Goal: Transaction & Acquisition: Obtain resource

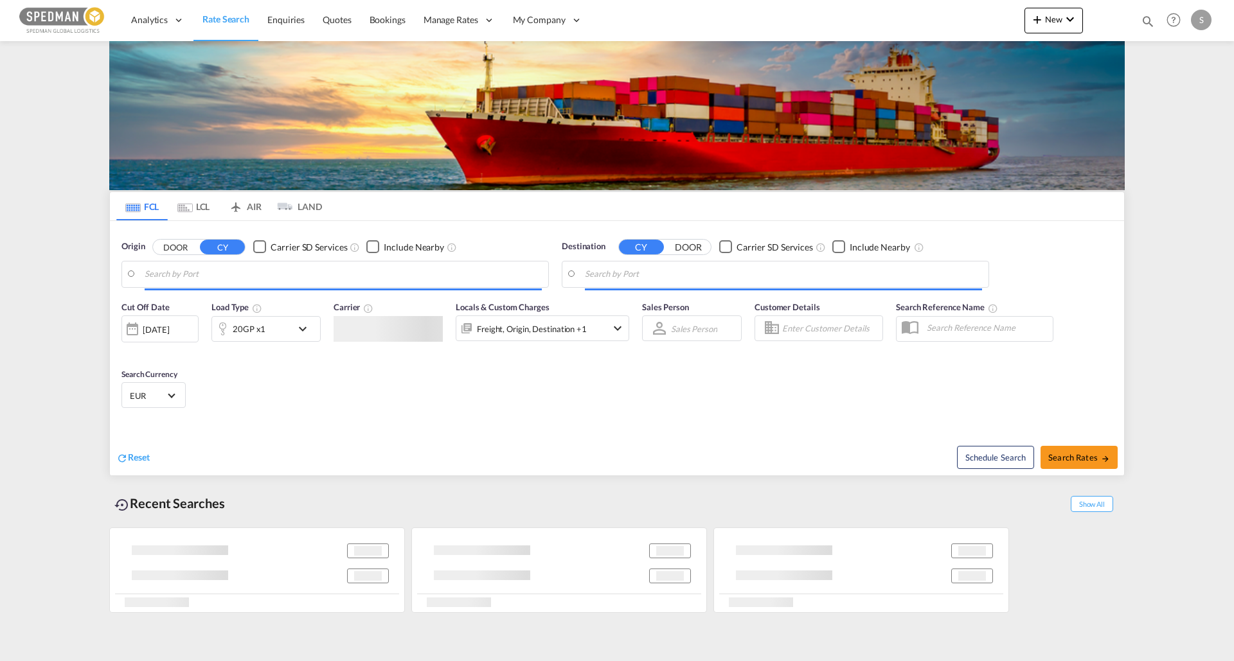
click at [217, 283] on input "Search by Port" at bounding box center [343, 274] width 397 height 19
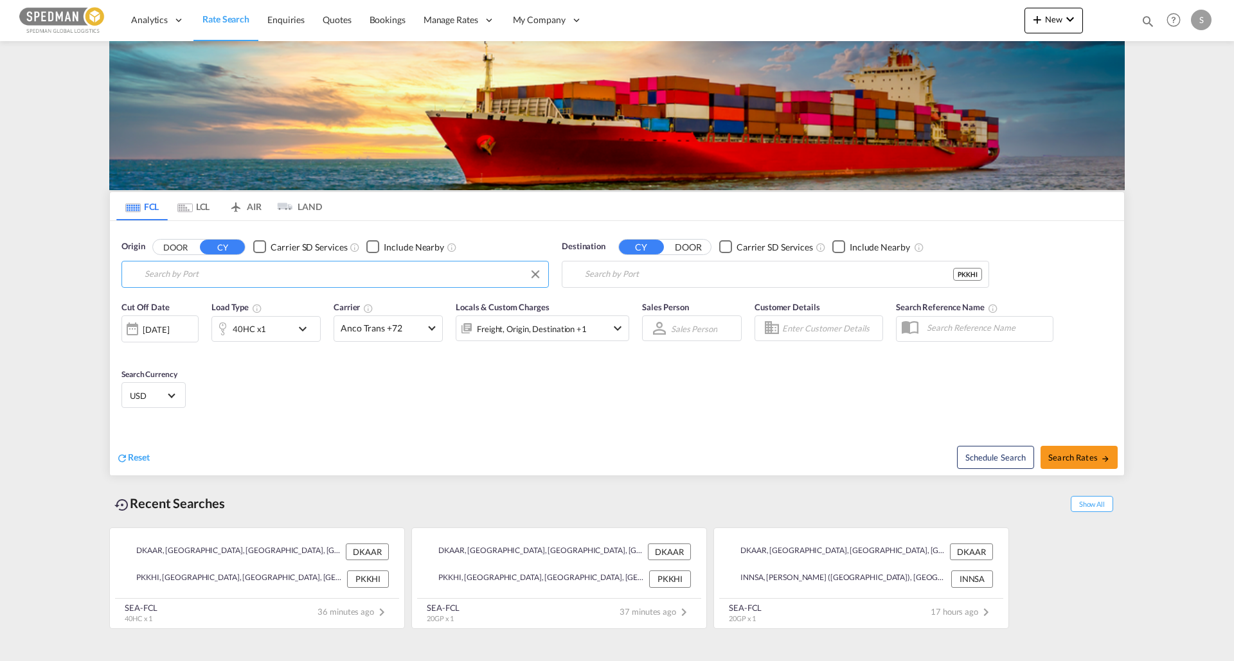
type input "[GEOGRAPHIC_DATA], [GEOGRAPHIC_DATA]"
click at [650, 280] on input "[GEOGRAPHIC_DATA], PKKHI" at bounding box center [769, 274] width 368 height 19
click at [650, 280] on input "[GEOGRAPHIC_DATA], PKKHI" at bounding box center [783, 274] width 397 height 19
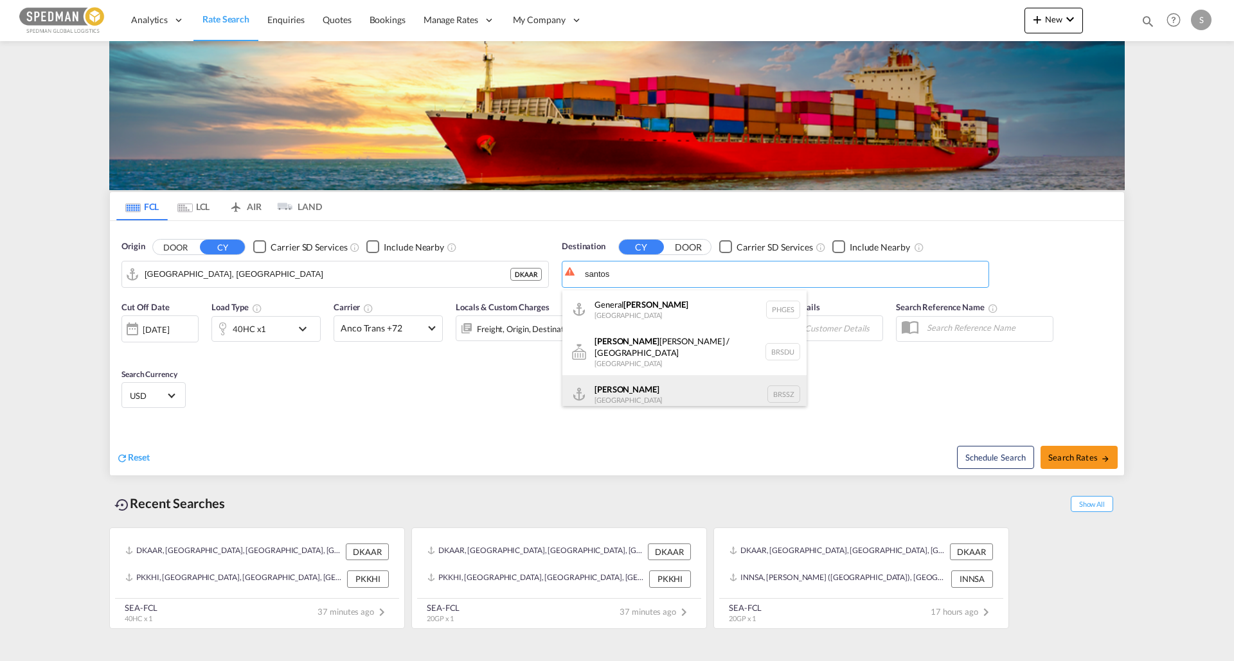
click at [652, 398] on div "[PERSON_NAME] [GEOGRAPHIC_DATA] BRSSZ" at bounding box center [684, 394] width 244 height 39
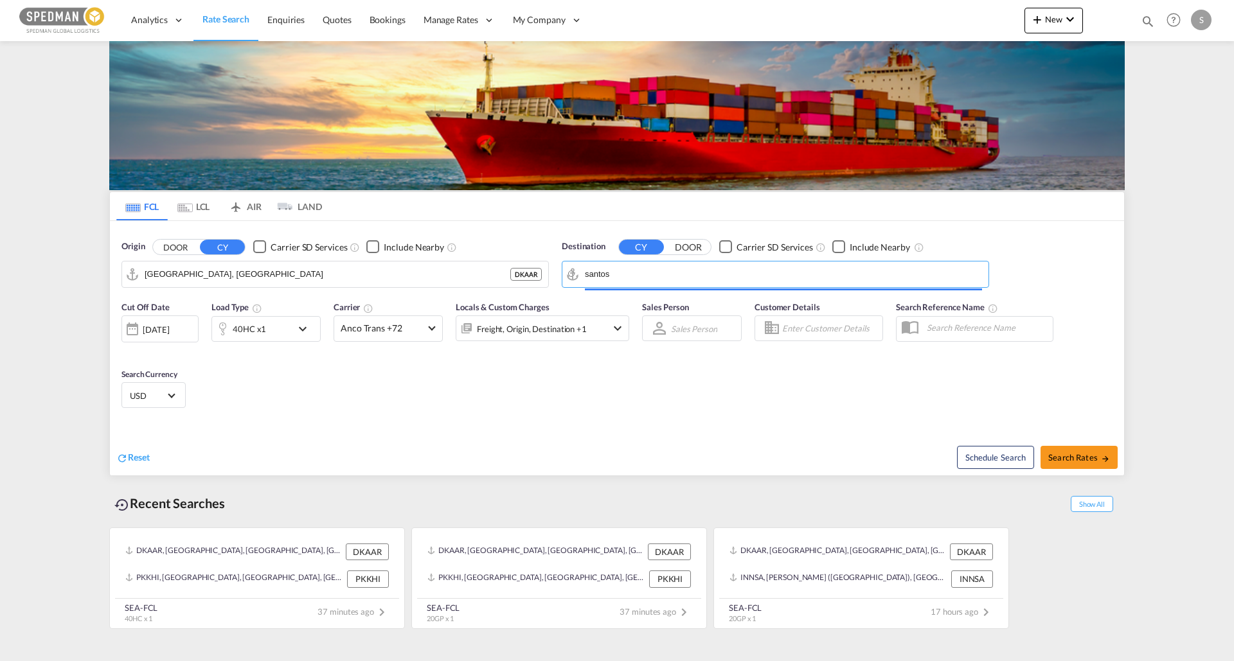
type input "[PERSON_NAME], BRSSZ"
click at [1112, 457] on button "Search Rates" at bounding box center [1078, 457] width 77 height 23
type input "DKAAR to BRSSZ / [DATE]"
